Goal: Find specific fact: Find specific fact

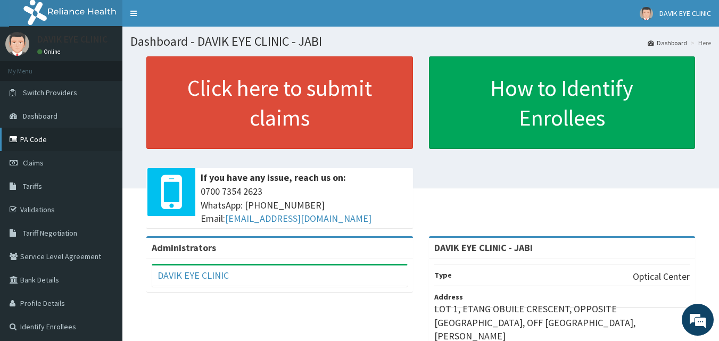
click at [29, 140] on link "PA Code" at bounding box center [61, 139] width 122 height 23
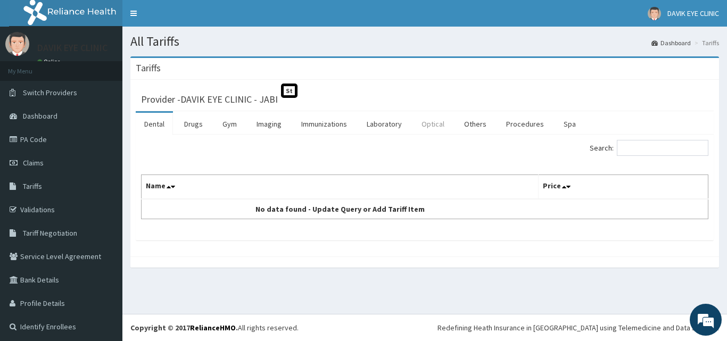
click at [435, 128] on link "Optical" at bounding box center [433, 124] width 40 height 22
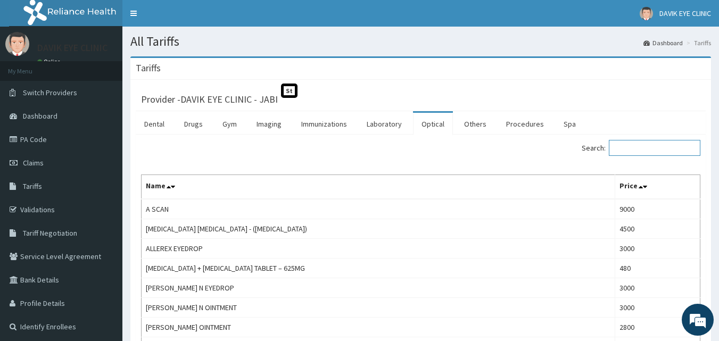
click at [639, 146] on input "Search:" at bounding box center [654, 148] width 91 height 16
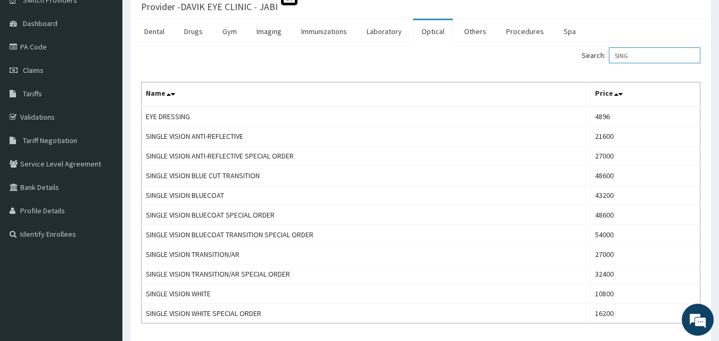
scroll to position [91, 0]
type input "SING"
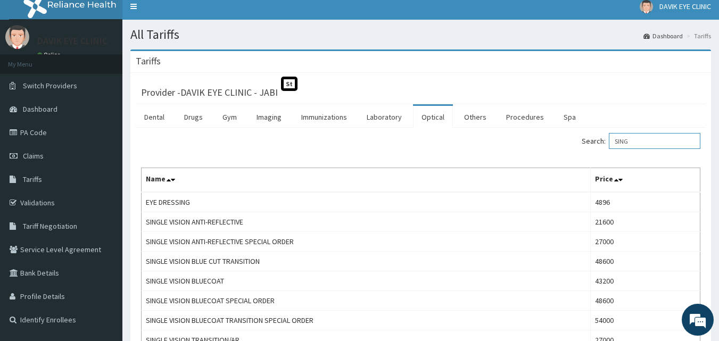
scroll to position [0, 0]
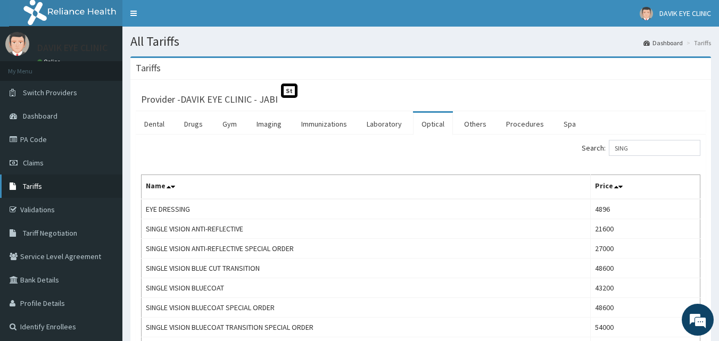
click at [35, 179] on link "Tariffs" at bounding box center [61, 185] width 122 height 23
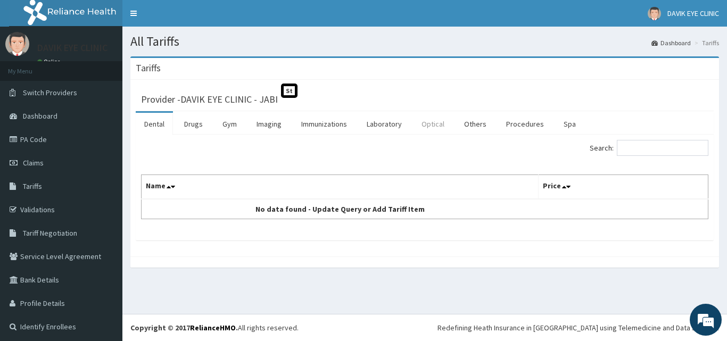
click at [434, 122] on link "Optical" at bounding box center [433, 124] width 40 height 22
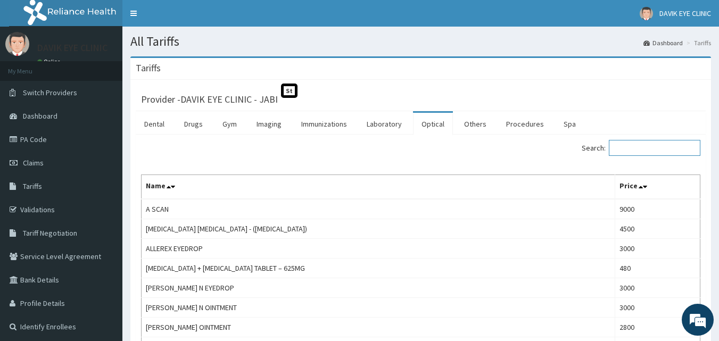
click at [634, 148] on input "Search:" at bounding box center [654, 148] width 91 height 16
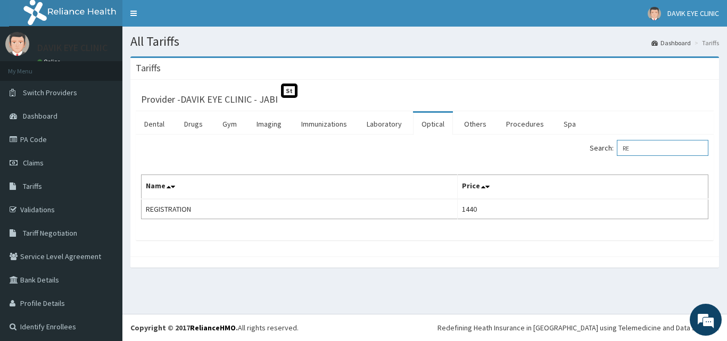
type input "R"
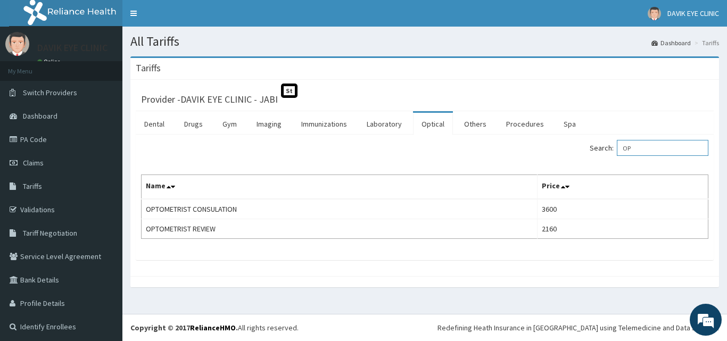
type input "O"
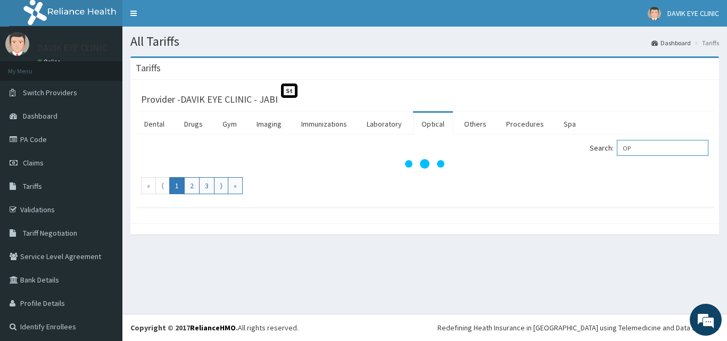
type input "O"
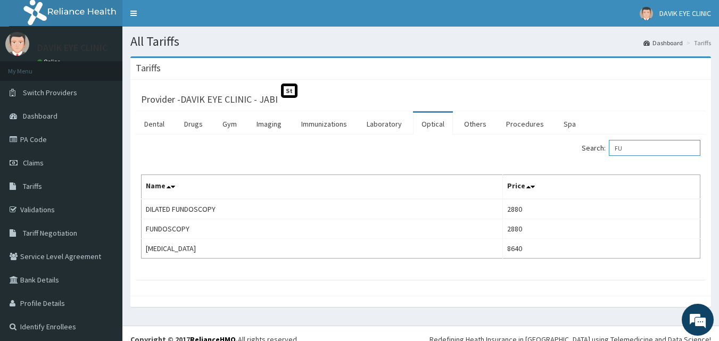
type input "F"
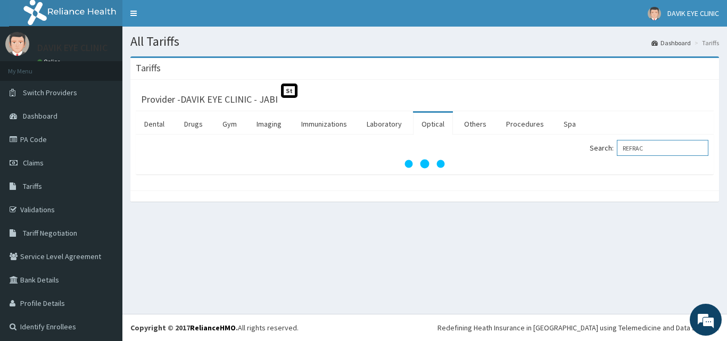
type input "REFRAC"
